Goal: Check status: Check status

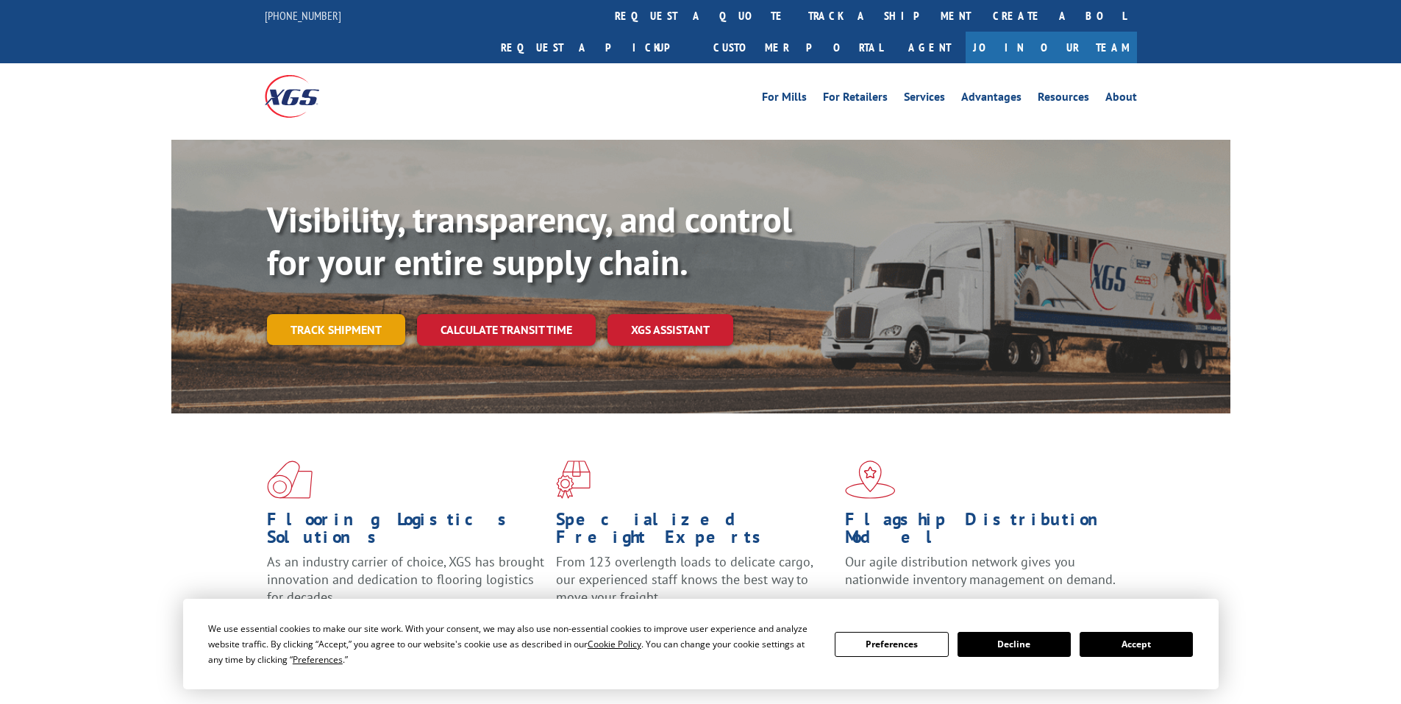
click at [330, 314] on link "Track shipment" at bounding box center [336, 329] width 138 height 31
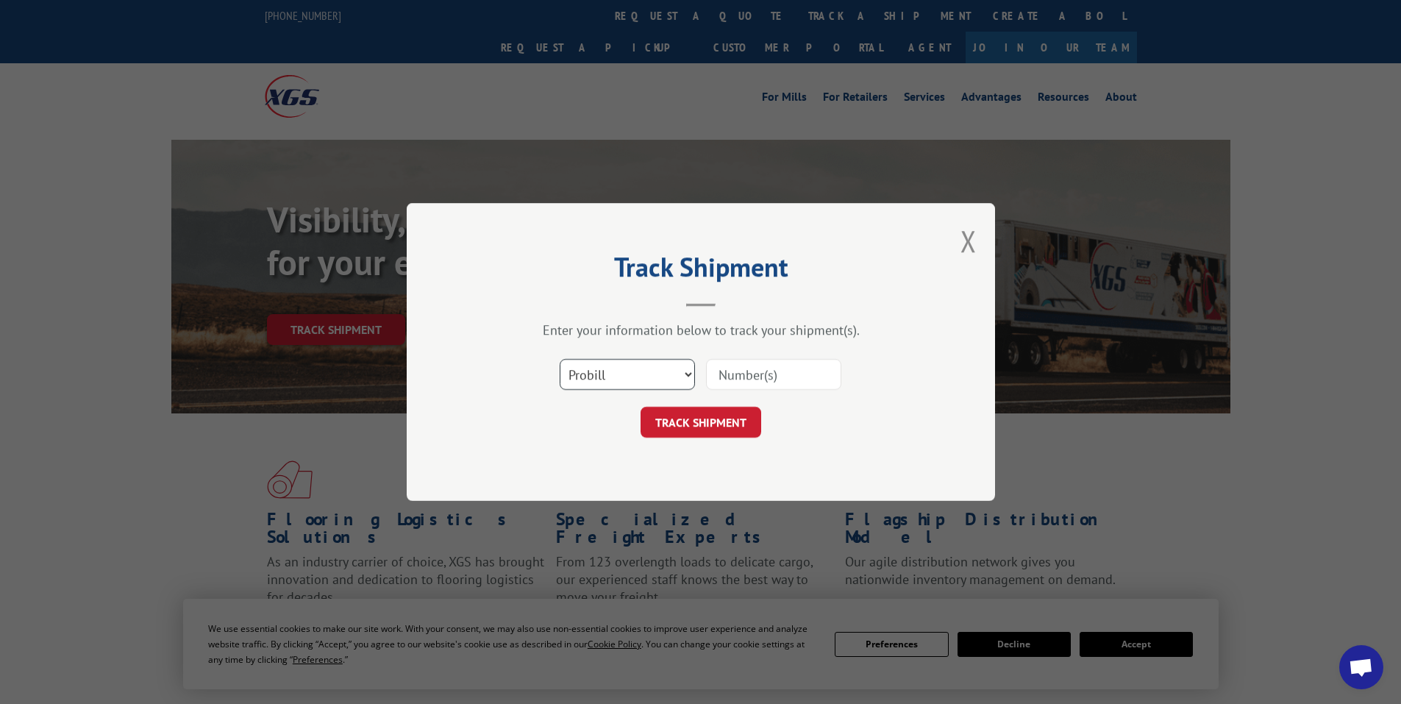
click at [606, 380] on select "Select category... Probill BOL PO" at bounding box center [627, 374] width 135 height 31
select select "bol"
click at [560, 359] on select "Select category... Probill BOL PO" at bounding box center [627, 374] width 135 height 31
click at [721, 388] on input at bounding box center [773, 374] width 135 height 31
paste input "406429"
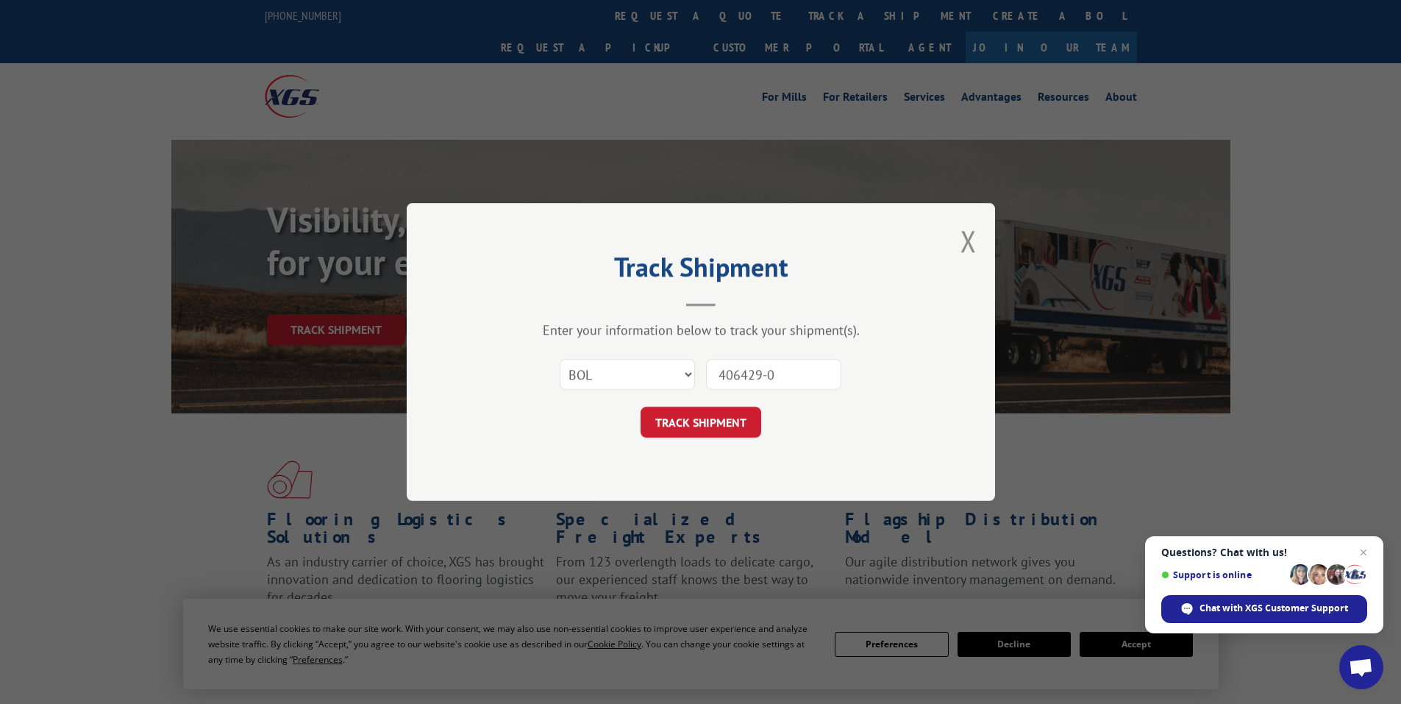
type input "406429-01"
click button "TRACK SHIPMENT" at bounding box center [701, 422] width 121 height 31
